Goal: Transaction & Acquisition: Purchase product/service

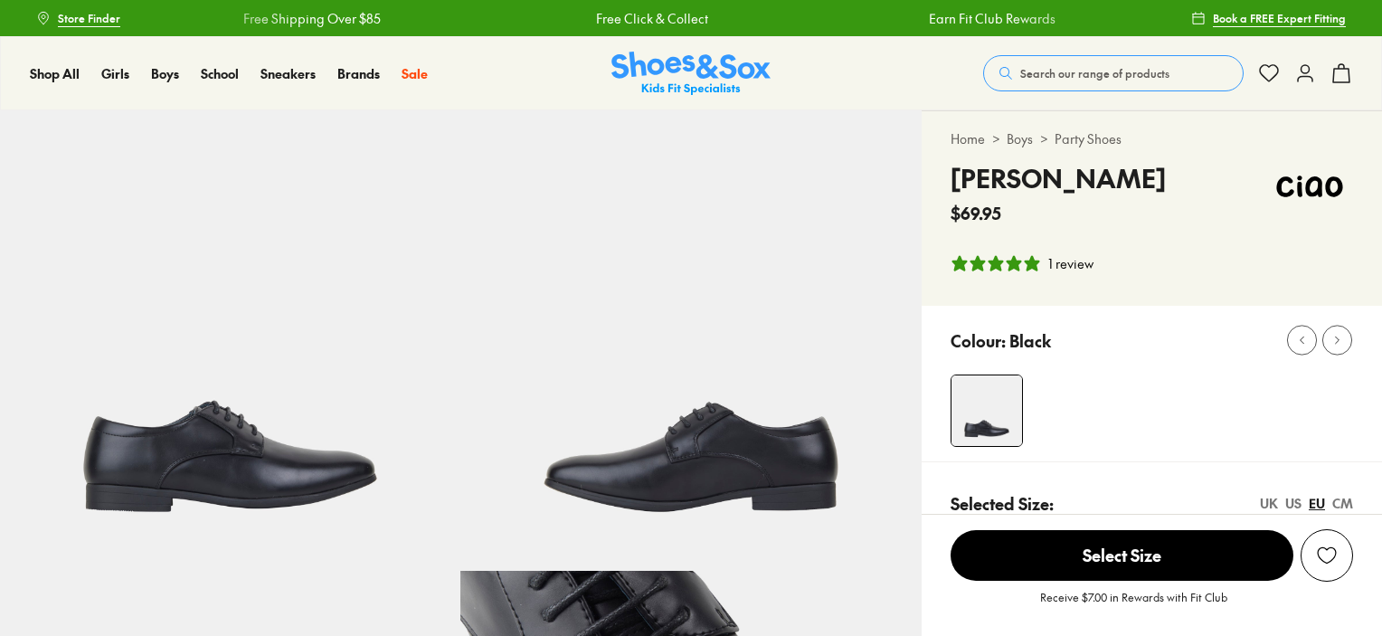
select select "*"
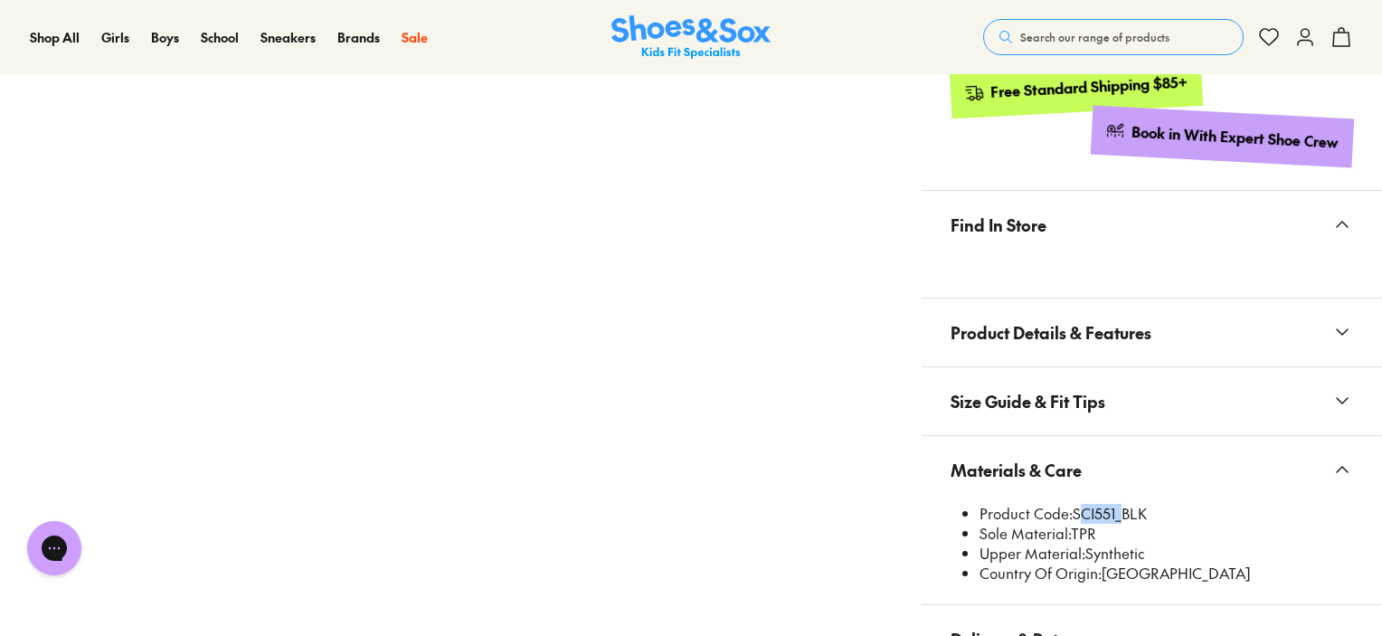
click at [1028, 31] on span "Search our range of products" at bounding box center [1094, 37] width 149 height 16
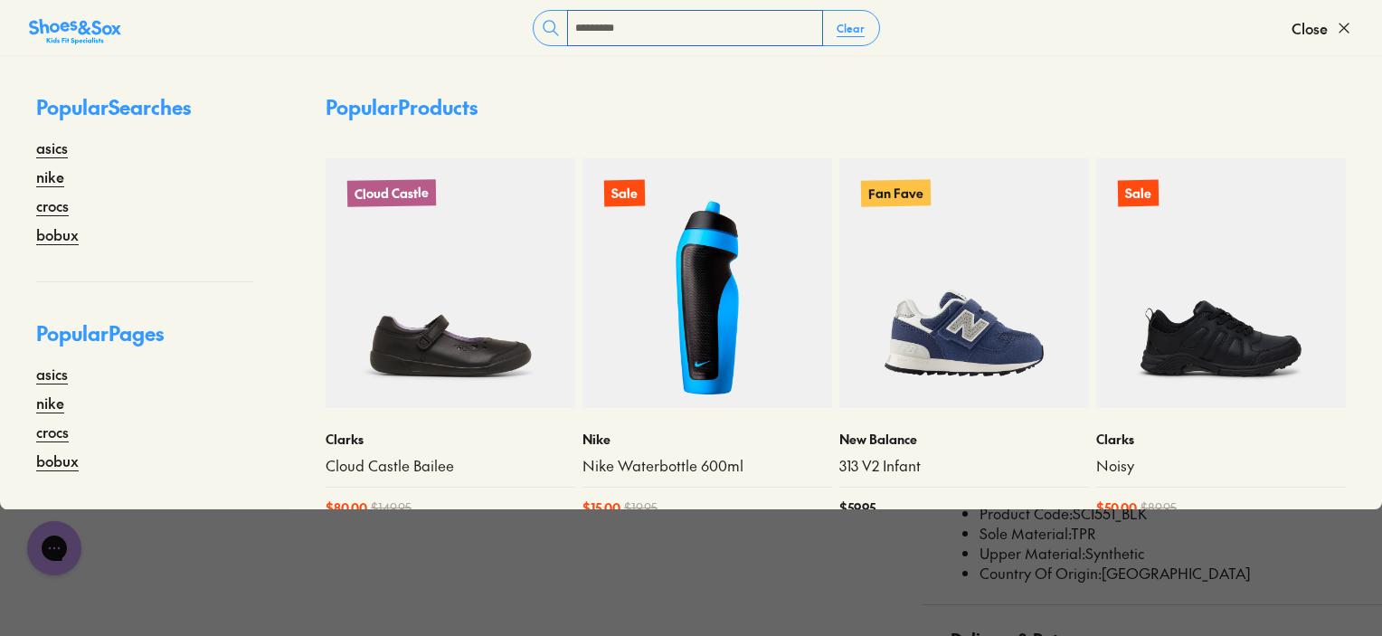
type input "*********"
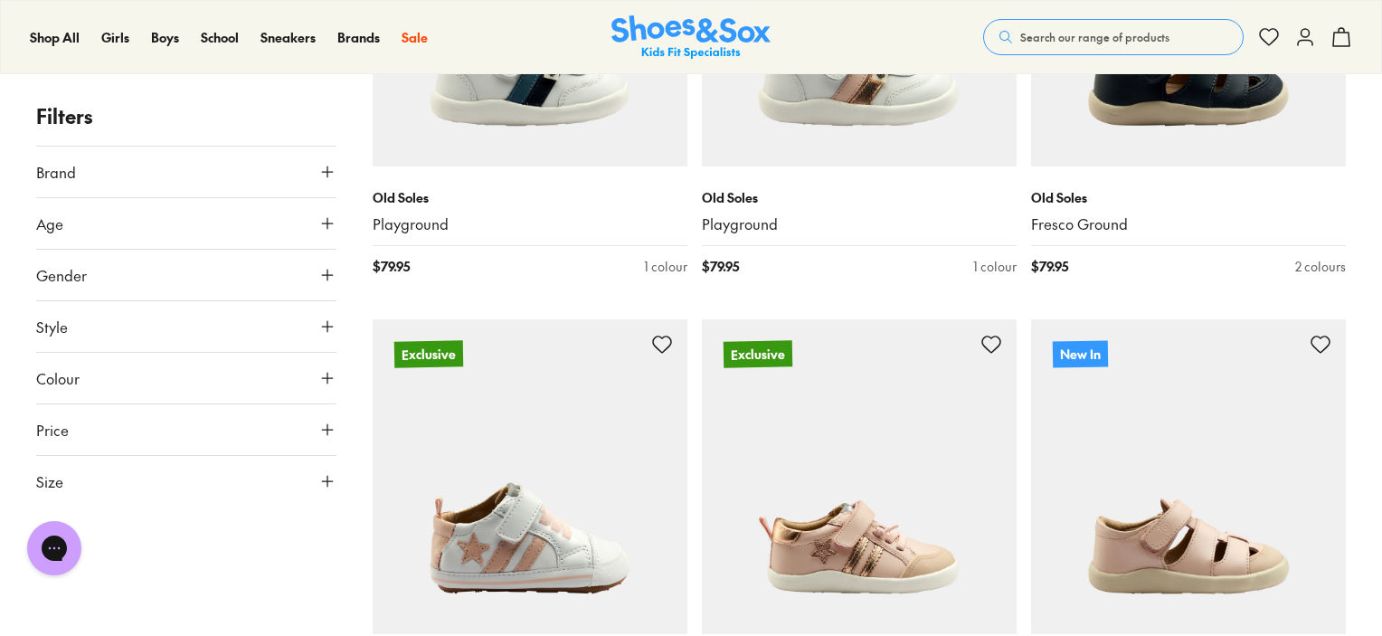
scroll to position [181, 0]
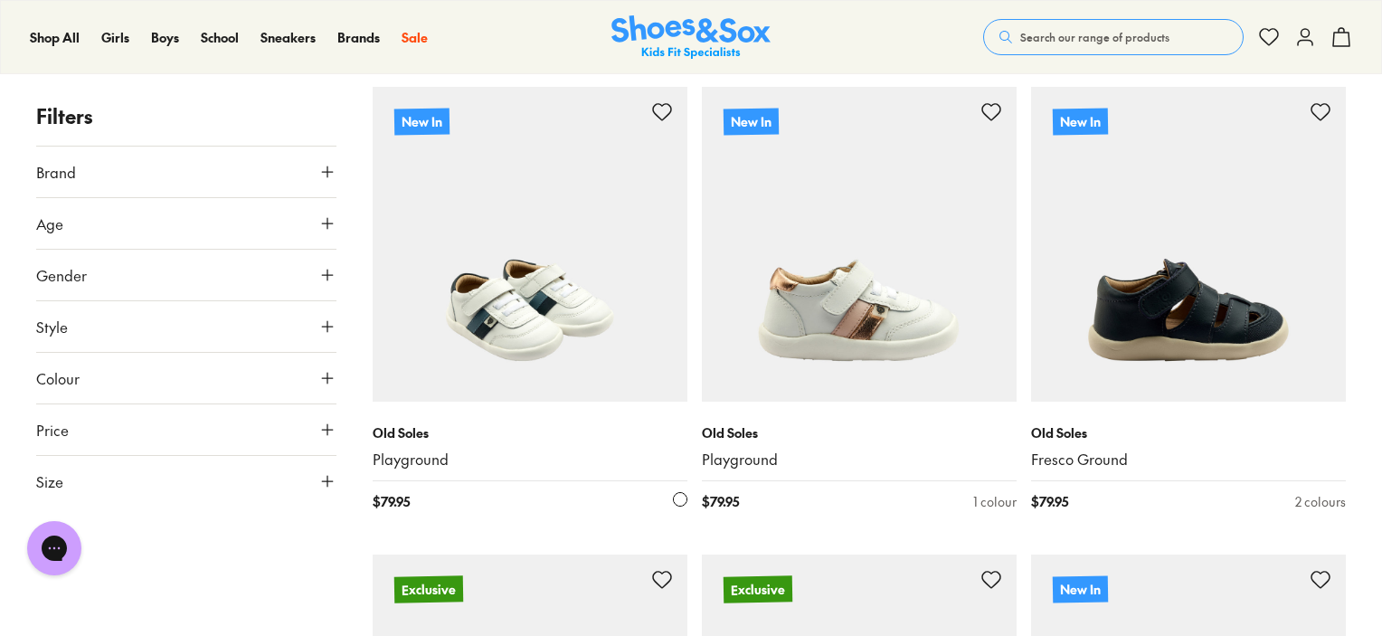
click at [507, 329] on img at bounding box center [530, 244] width 315 height 315
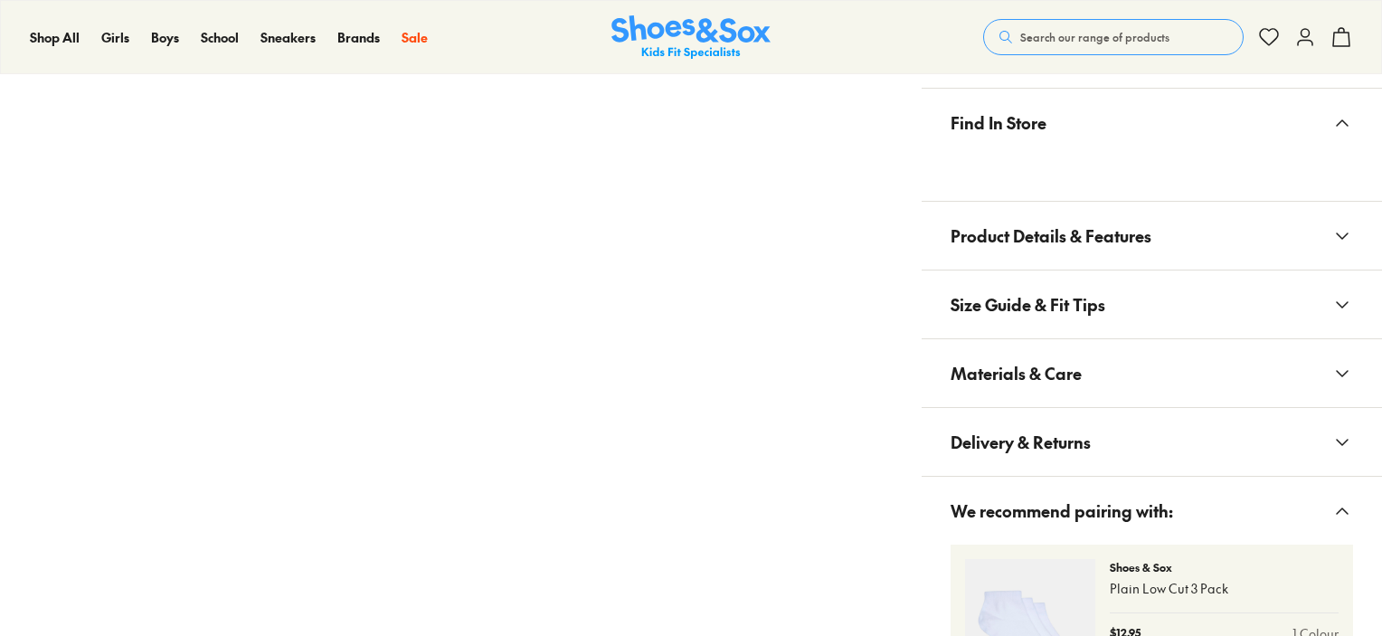
scroll to position [1085, 0]
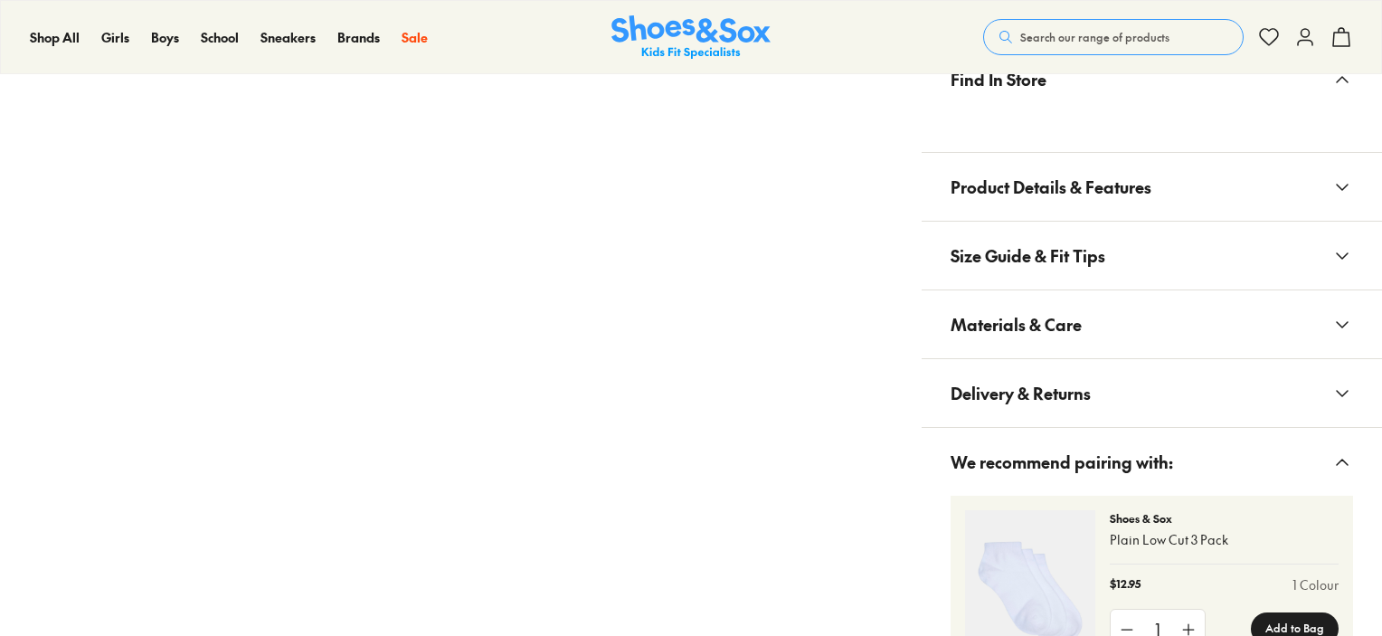
click at [1030, 317] on span "Materials & Care" at bounding box center [1015, 324] width 131 height 53
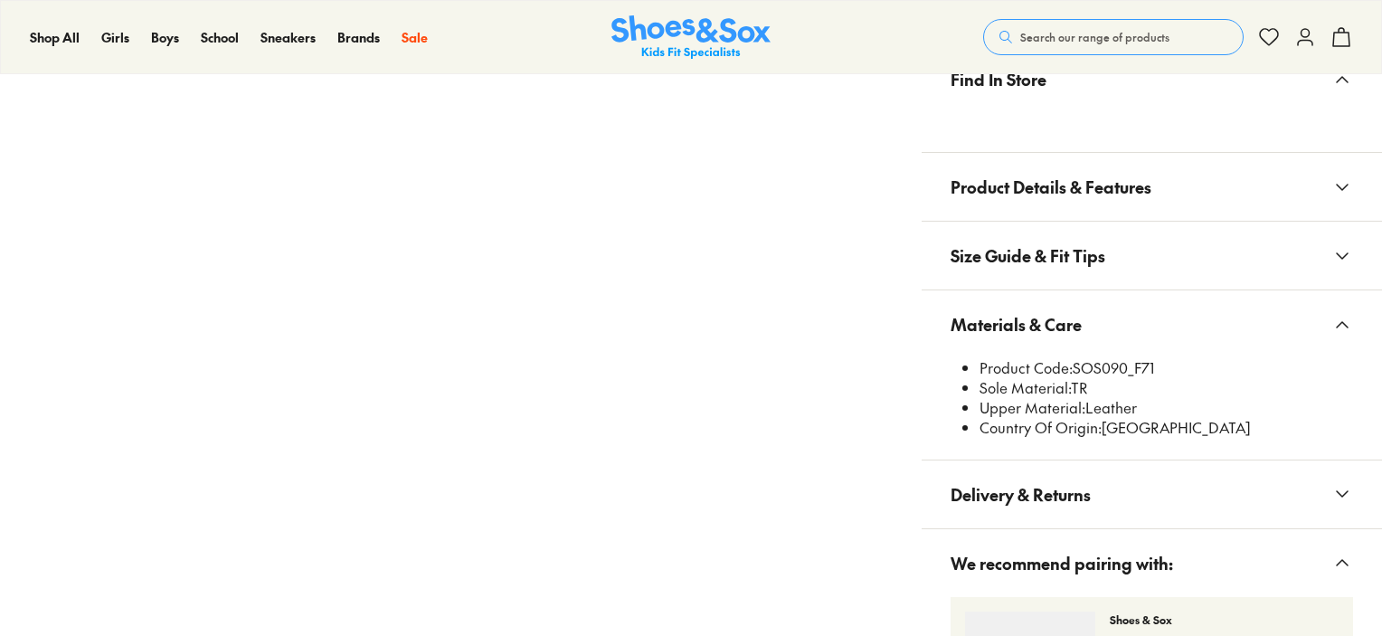
select select "*"
click at [1102, 365] on li "Product Code: SOS090_F71" at bounding box center [1165, 368] width 373 height 20
copy li "SOS090_F71"
